Goal: Communication & Community: Answer question/provide support

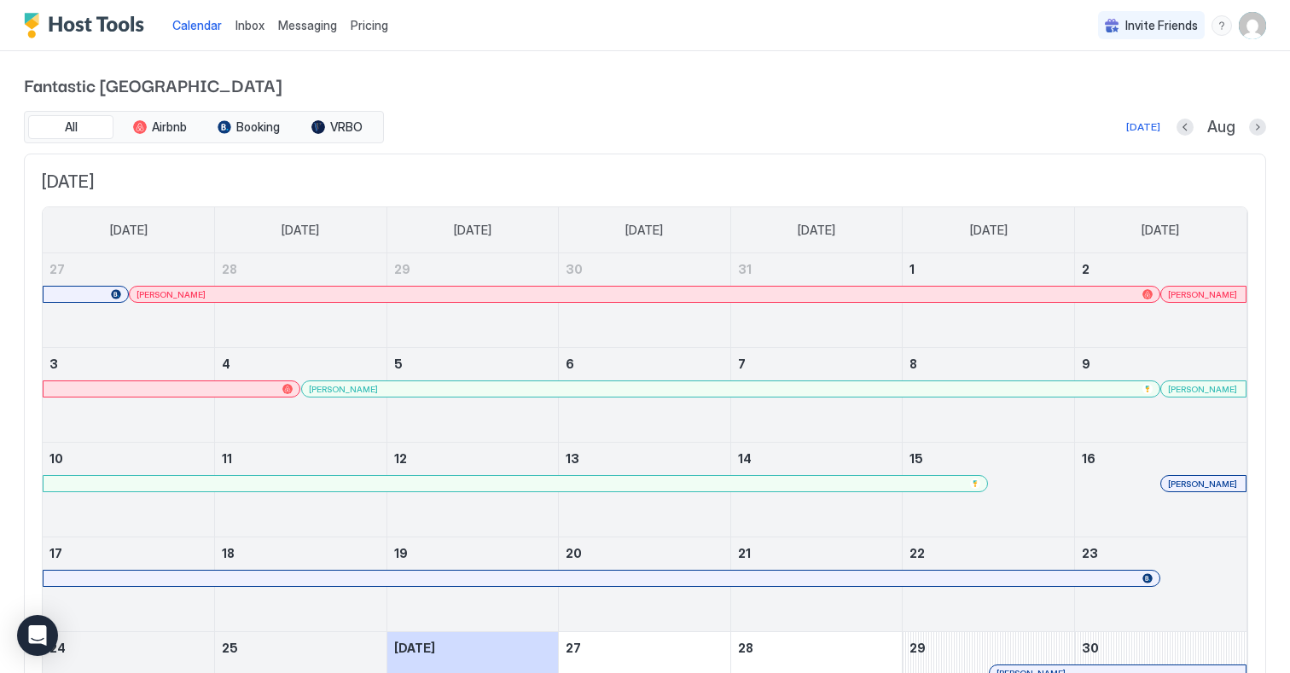
click at [250, 26] on span "Inbox" at bounding box center [250, 25] width 29 height 15
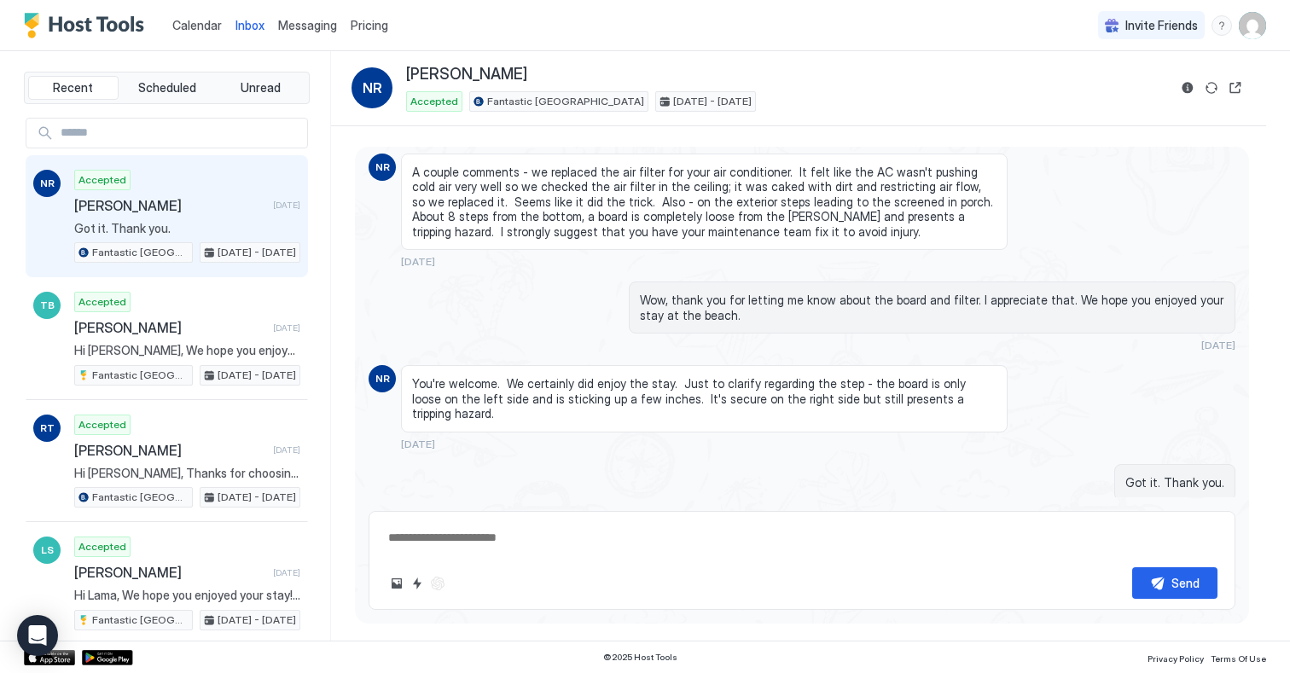
scroll to position [2062, 0]
click at [72, 23] on img "Host Tools Logo" at bounding box center [88, 26] width 128 height 26
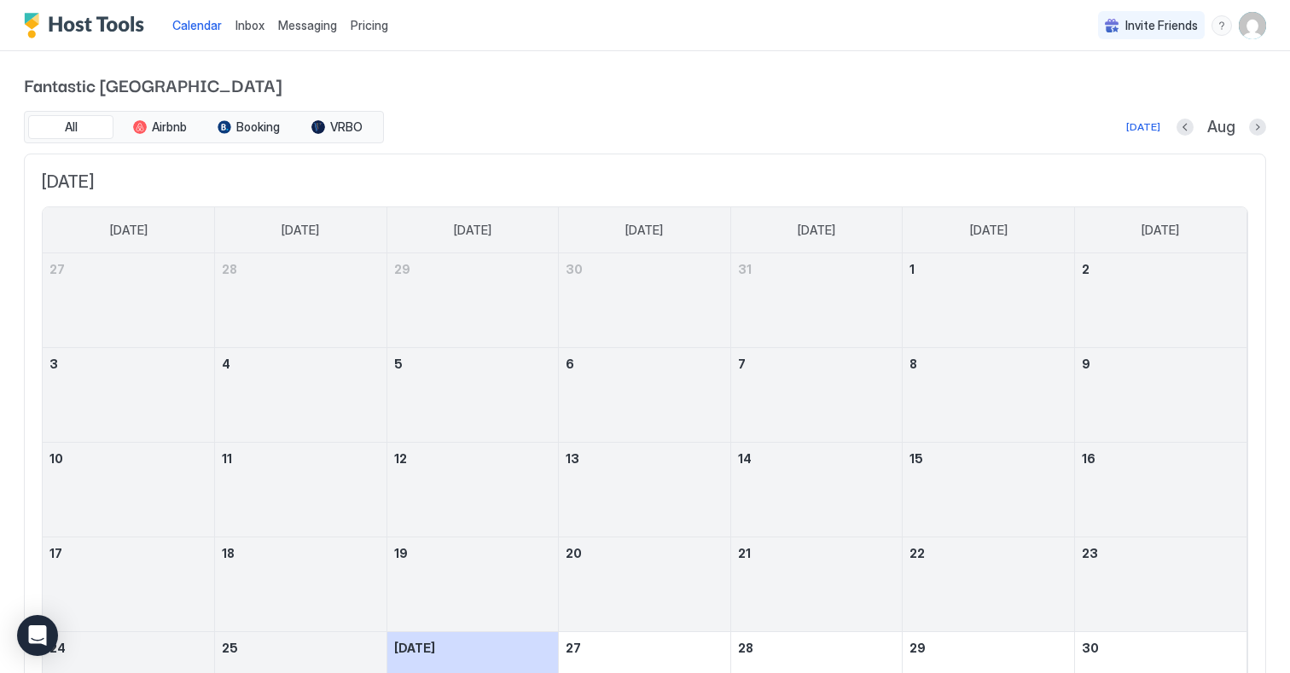
click at [33, 23] on img "Host Tools Logo" at bounding box center [88, 26] width 128 height 26
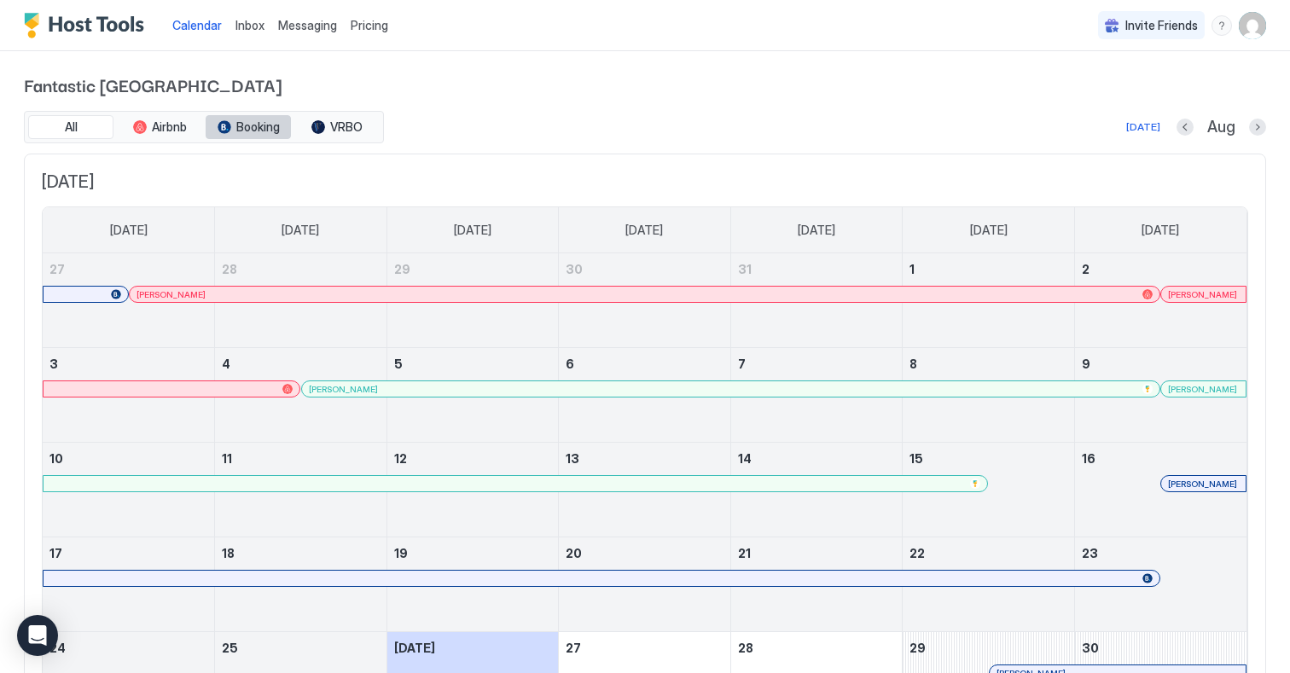
click at [253, 127] on span "Booking" at bounding box center [258, 126] width 44 height 15
click at [533, 109] on div "Fantastic [GEOGRAPHIC_DATA] All Airbnb Booking VRBO [DATE] Aug [DATE] [DATE] [D…" at bounding box center [645, 456] width 1243 height 810
click at [297, 26] on span "Messaging" at bounding box center [307, 25] width 59 height 15
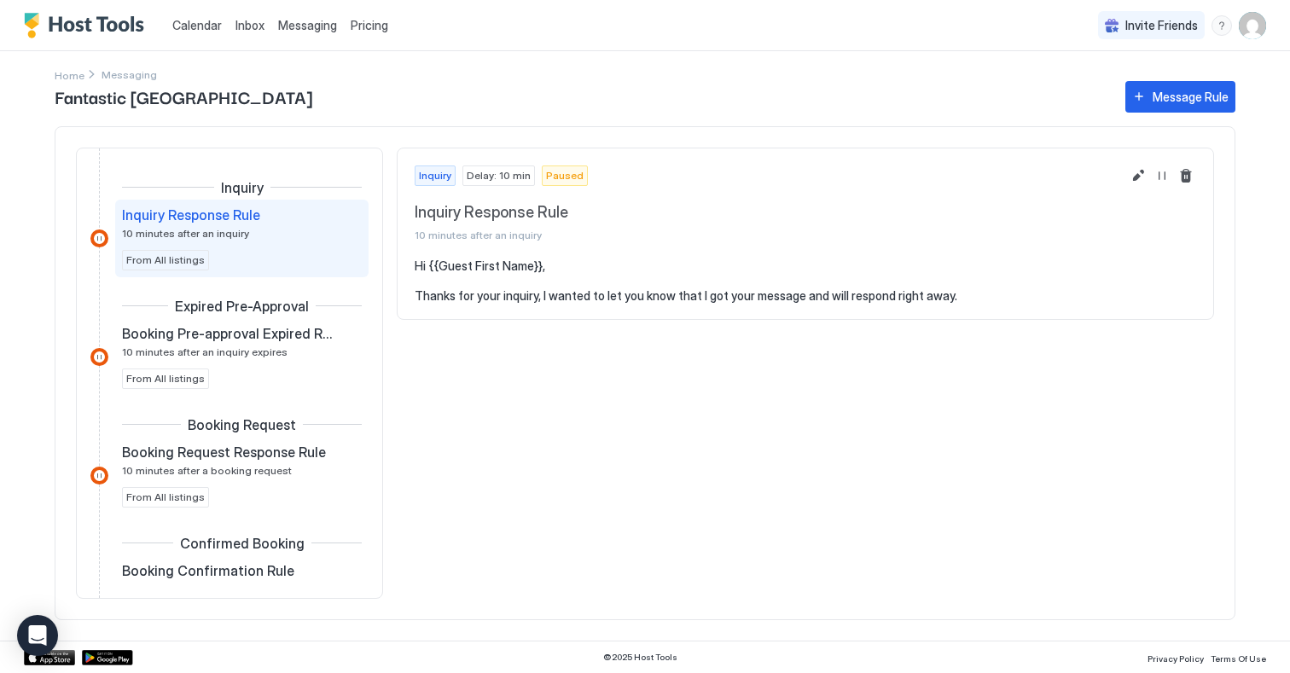
click at [242, 21] on span "Inbox" at bounding box center [250, 25] width 29 height 15
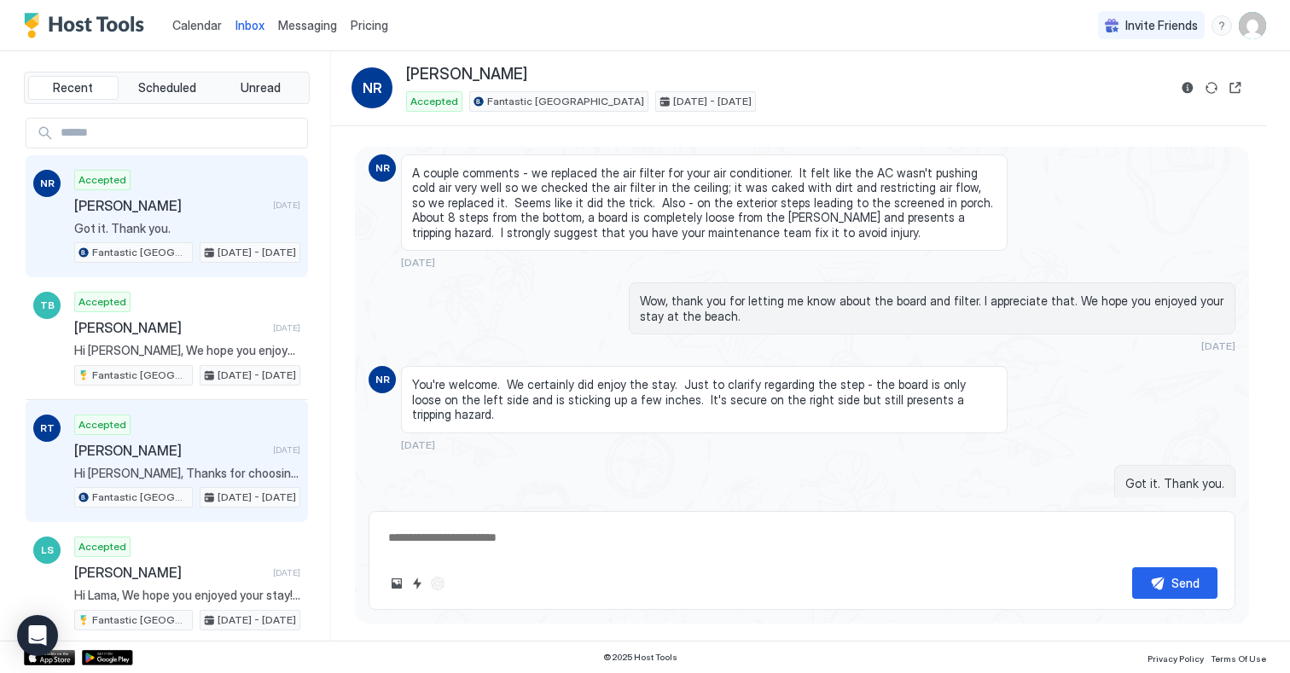
click at [154, 454] on span "[PERSON_NAME]" at bounding box center [170, 450] width 192 height 17
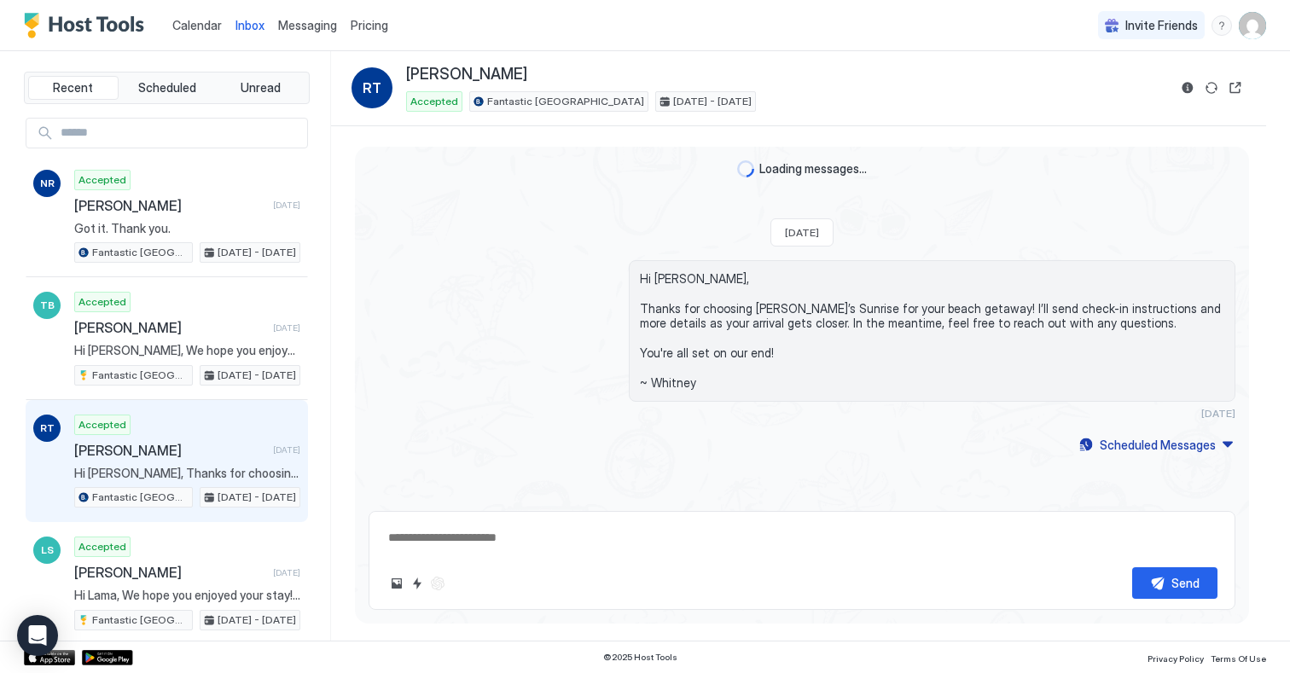
scroll to position [103, 0]
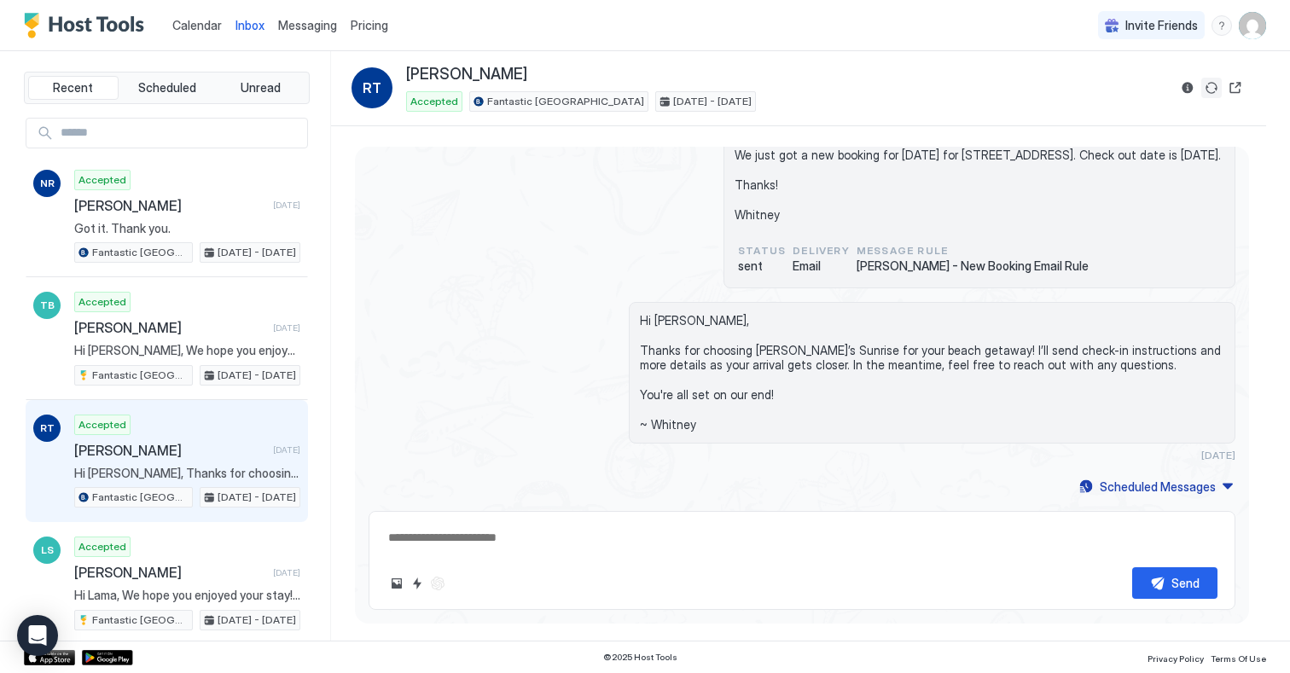
click at [1208, 88] on button "Sync reservation" at bounding box center [1212, 88] width 20 height 20
type textarea "*"
click at [30, 21] on img "Host Tools Logo" at bounding box center [88, 26] width 128 height 26
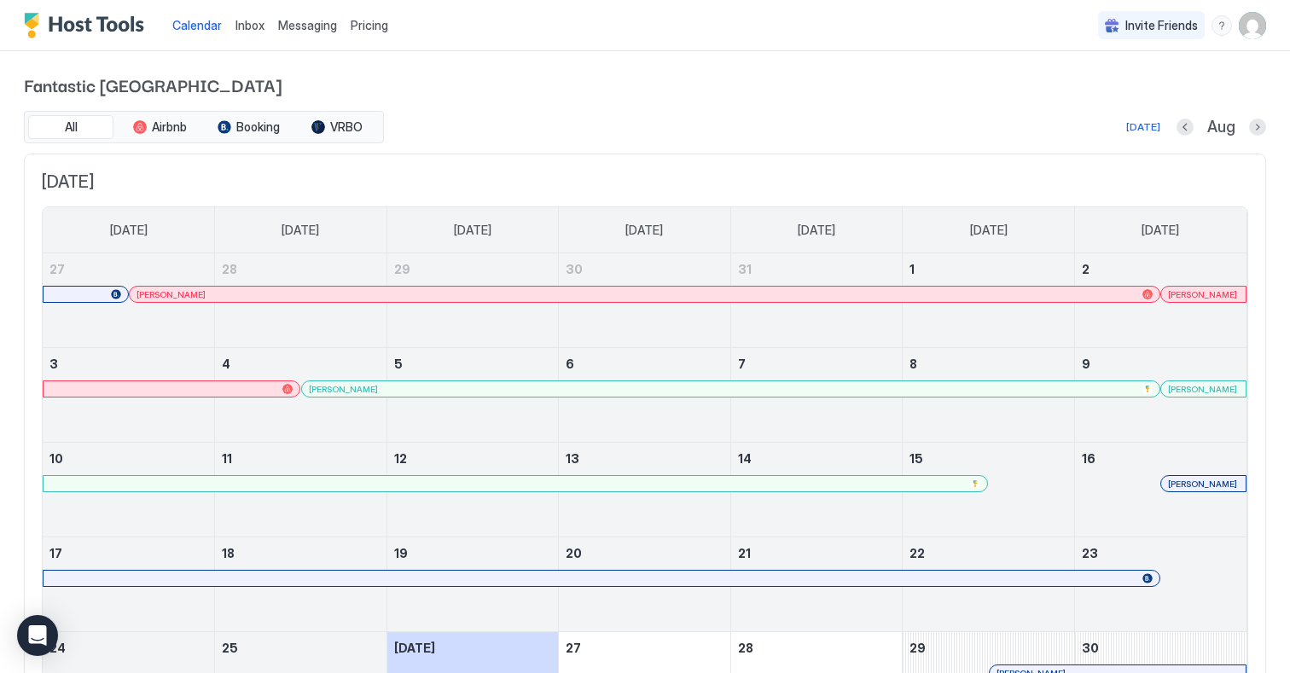
click at [1224, 20] on div "menu" at bounding box center [1222, 25] width 20 height 20
click at [1069, 108] on span "Chat with us" at bounding box center [1076, 109] width 69 height 15
click at [34, 20] on img "Host Tools Logo" at bounding box center [88, 26] width 128 height 26
click at [1225, 30] on div "menu" at bounding box center [1222, 25] width 20 height 20
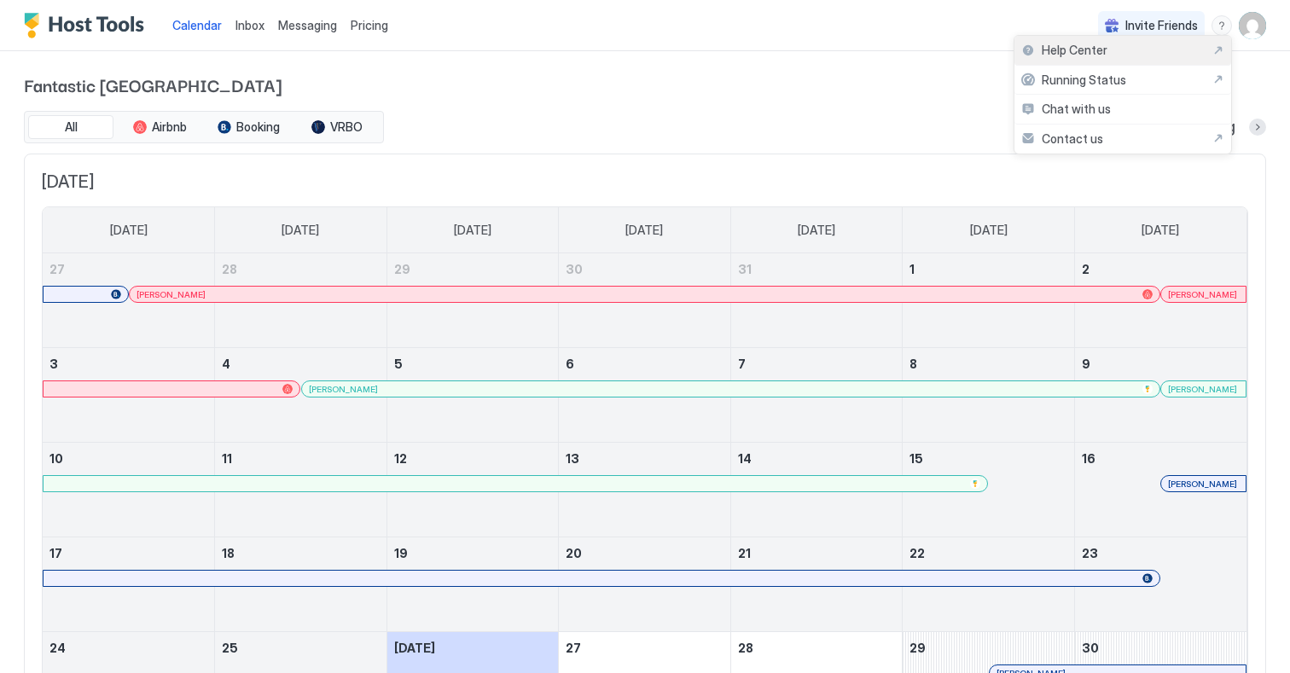
click at [1111, 48] on div "Help Center" at bounding box center [1123, 50] width 203 height 15
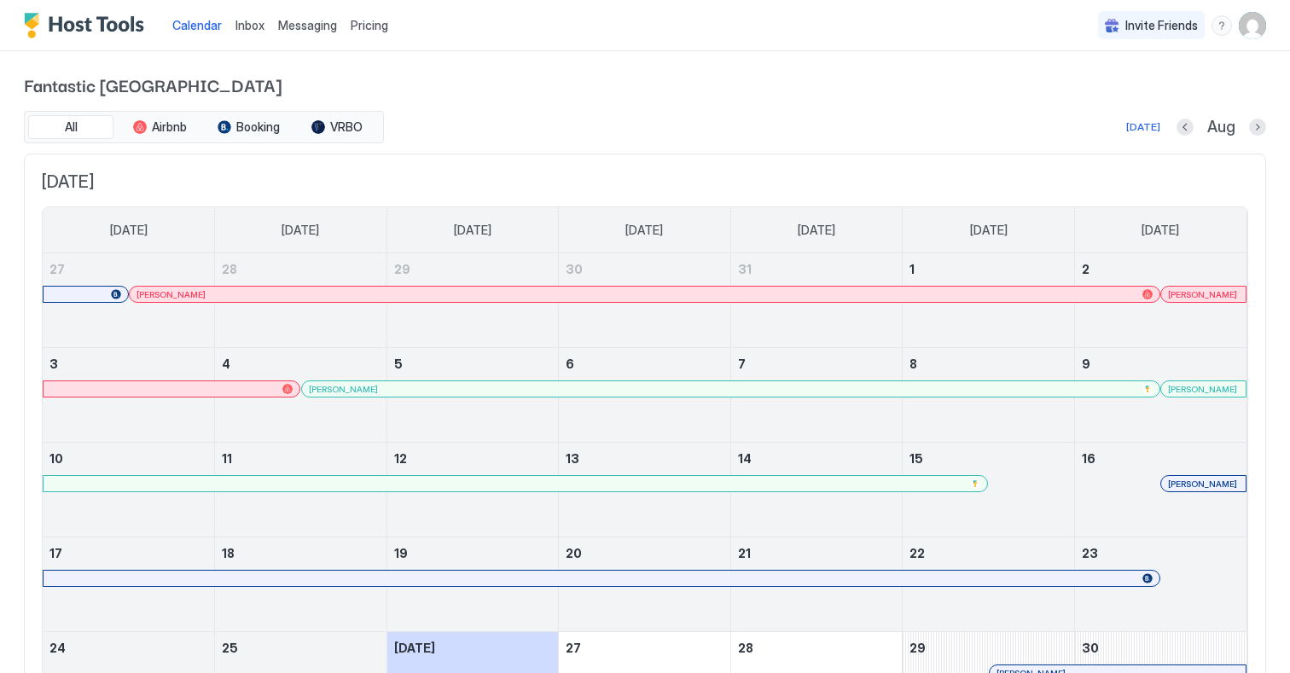
click at [1219, 32] on div "menu" at bounding box center [1222, 25] width 20 height 20
click at [1085, 110] on span "Chat with us" at bounding box center [1076, 109] width 69 height 15
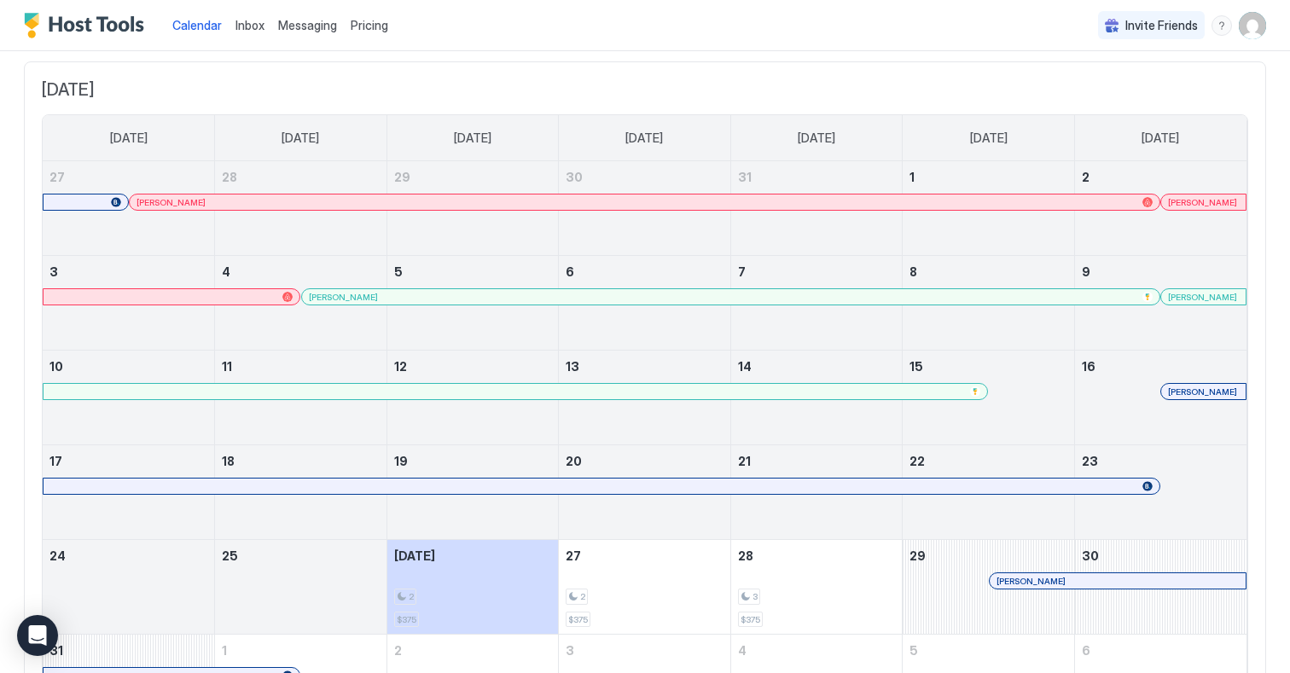
scroll to position [88, 0]
